Goal: Task Accomplishment & Management: Manage account settings

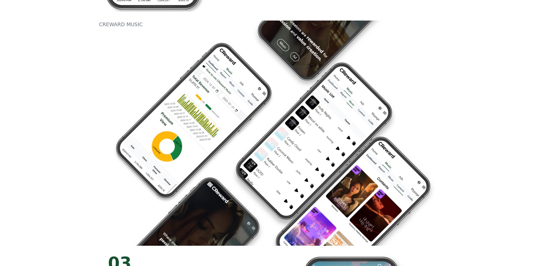
drag, startPoint x: 496, startPoint y: 126, endPoint x: 457, endPoint y: -23, distance: 153.8
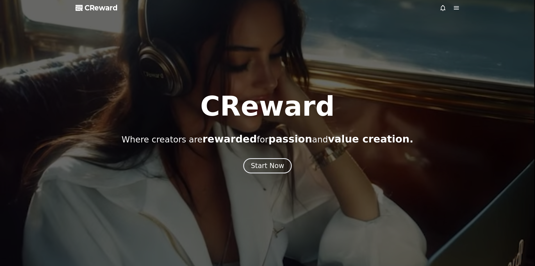
drag, startPoint x: 487, startPoint y: 53, endPoint x: 442, endPoint y: -11, distance: 78.1
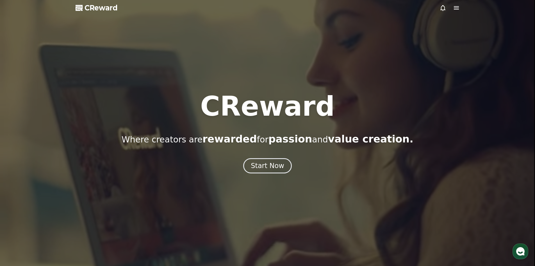
click at [455, 7] on icon at bounding box center [456, 7] width 7 height 7
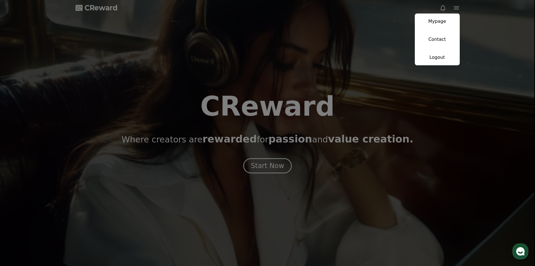
drag, startPoint x: 441, startPoint y: 22, endPoint x: 443, endPoint y: 32, distance: 10.3
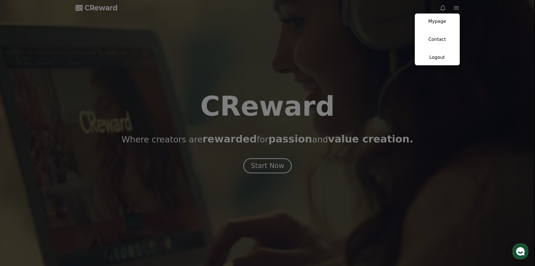
click at [441, 22] on link "Mypage" at bounding box center [437, 21] width 45 height 16
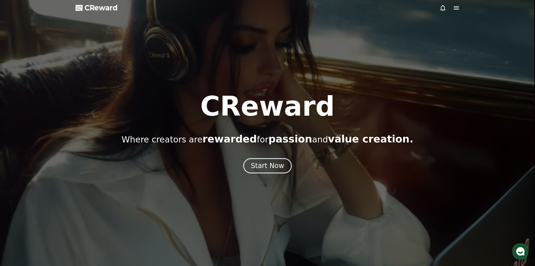
select select "**********"
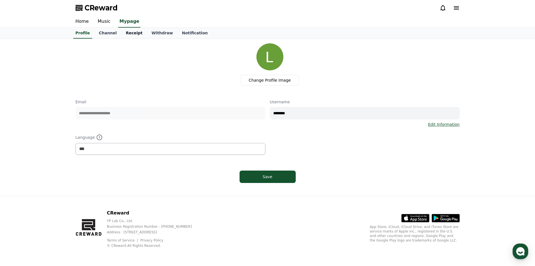
click at [129, 32] on link "Receipt" at bounding box center [134, 33] width 26 height 11
click at [98, 37] on link "Channel" at bounding box center [107, 33] width 27 height 11
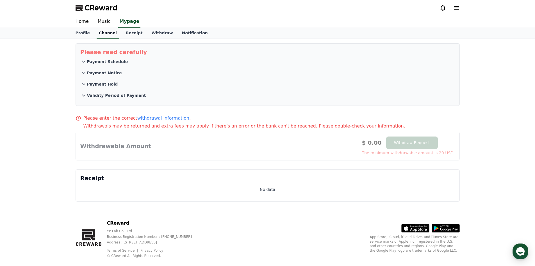
click at [108, 37] on link "Channel" at bounding box center [108, 33] width 22 height 11
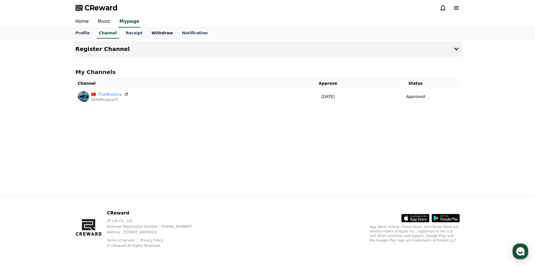
click at [147, 31] on link "Withdraw" at bounding box center [162, 33] width 30 height 11
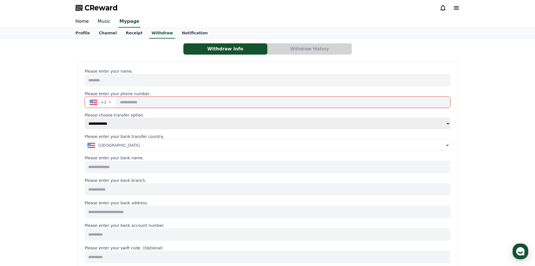
click at [105, 18] on link "Music" at bounding box center [104, 22] width 22 height 12
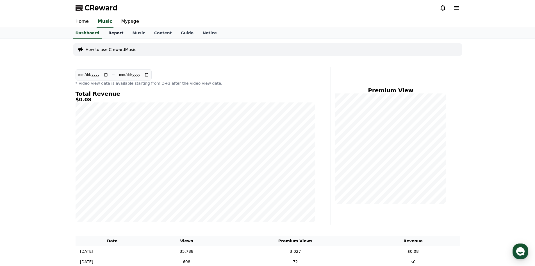
click at [112, 34] on link "Report" at bounding box center [116, 33] width 24 height 11
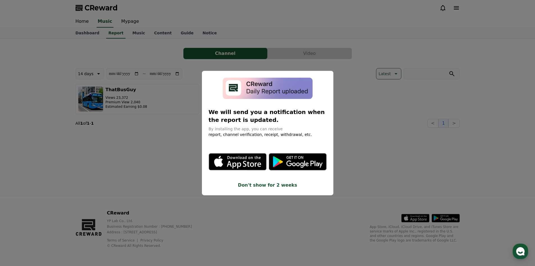
click at [141, 55] on button "close modal" at bounding box center [267, 133] width 535 height 266
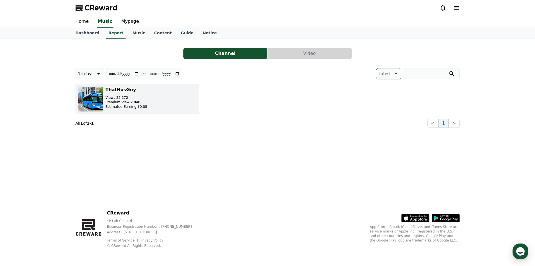
click at [139, 110] on div "ThatBusGuy Views 23,372 Premium View 2,040 Estimated Earning $0.08" at bounding box center [127, 98] width 42 height 25
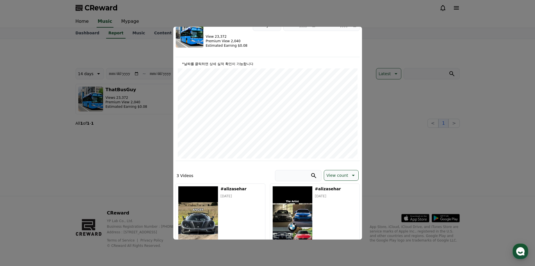
scroll to position [149, 0]
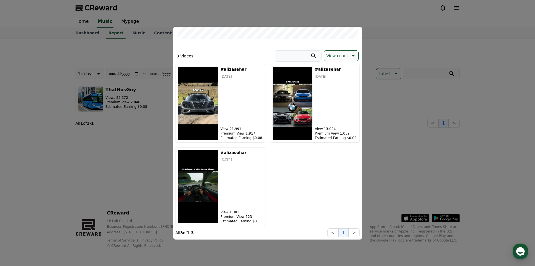
click at [381, 48] on button "close modal" at bounding box center [267, 133] width 535 height 266
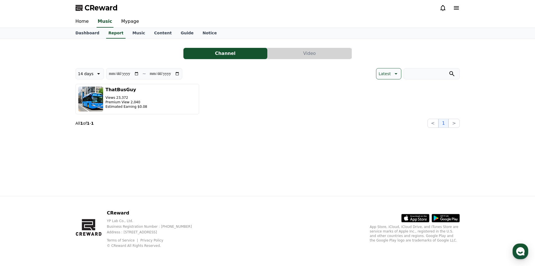
click at [142, 247] on p "© CReward All Rights Reserved." at bounding box center [154, 245] width 94 height 4
click at [118, 220] on p "YP Lab Co., Ltd." at bounding box center [154, 220] width 94 height 4
